Goal: Complete application form

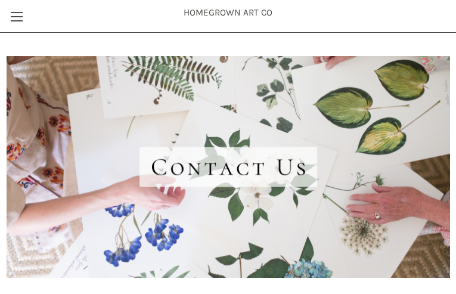
type input "UkwHrONHMuFBa"
type input "[EMAIL_ADDRESS][DOMAIN_NAME]"
type input "LJTBwEEuUPNKeU"
type input "NiPhuJWyuZtxhVxV"
type input "[EMAIL_ADDRESS][DOMAIN_NAME]"
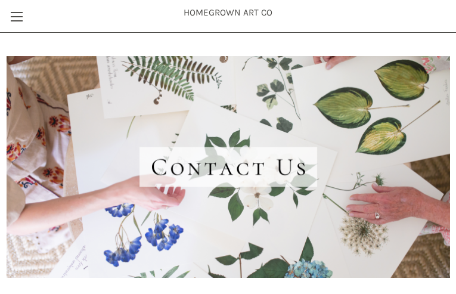
type input "AEoucLQSO"
